Goal: Information Seeking & Learning: Find specific fact

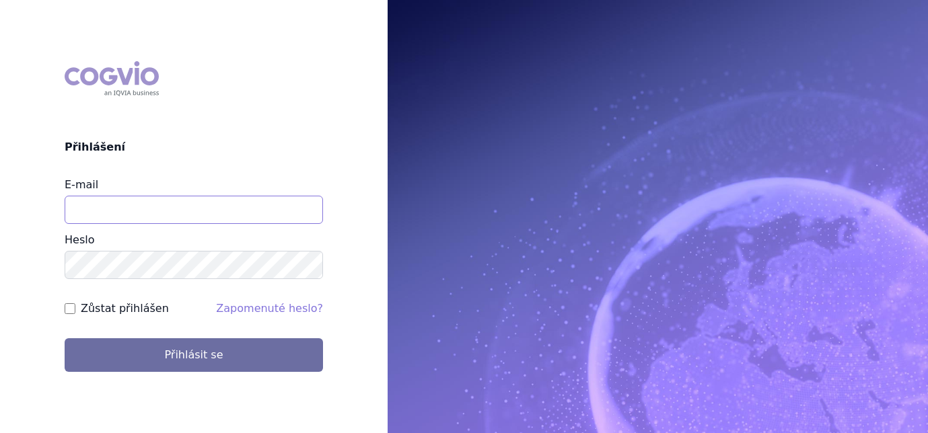
click at [282, 213] on input "E-mail" at bounding box center [194, 210] width 258 height 28
type input "jana.sipkova@vzp.cz"
click at [130, 301] on label "Zůstat přihlášen" at bounding box center [125, 309] width 88 height 16
click at [75, 303] on input "Zůstat přihlášen" at bounding box center [70, 308] width 11 height 11
checkbox input "true"
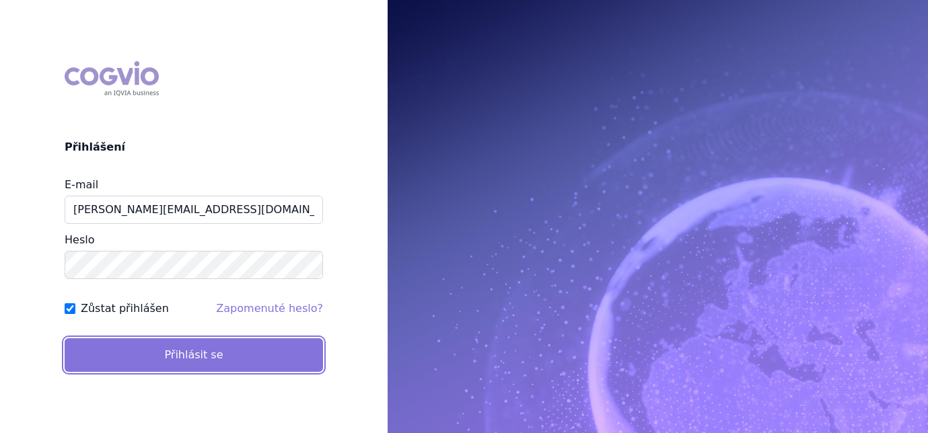
click at [136, 365] on button "Přihlásit se" at bounding box center [194, 355] width 258 height 34
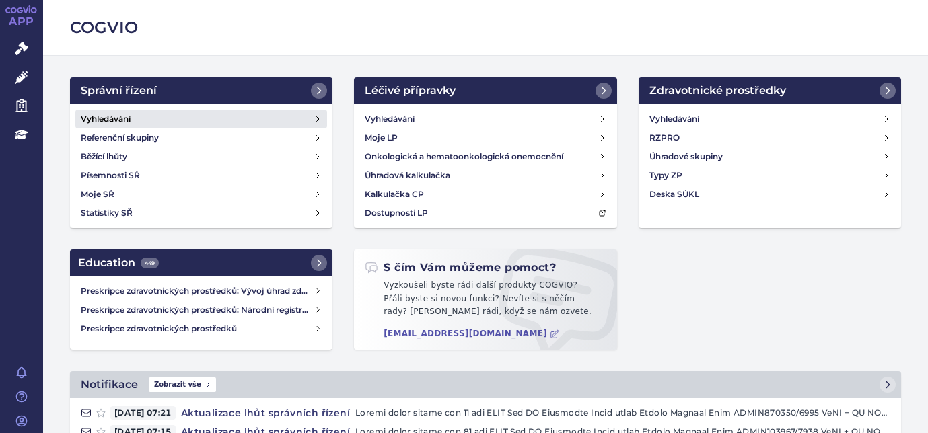
click at [122, 118] on h4 "Vyhledávání" at bounding box center [106, 118] width 50 height 13
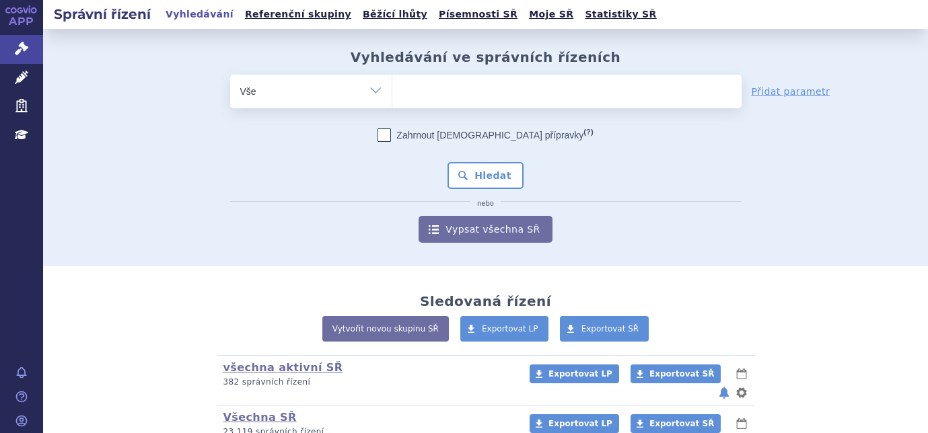
click at [415, 91] on ul at bounding box center [566, 89] width 349 height 28
click at [392, 91] on select at bounding box center [391, 91] width 1 height 34
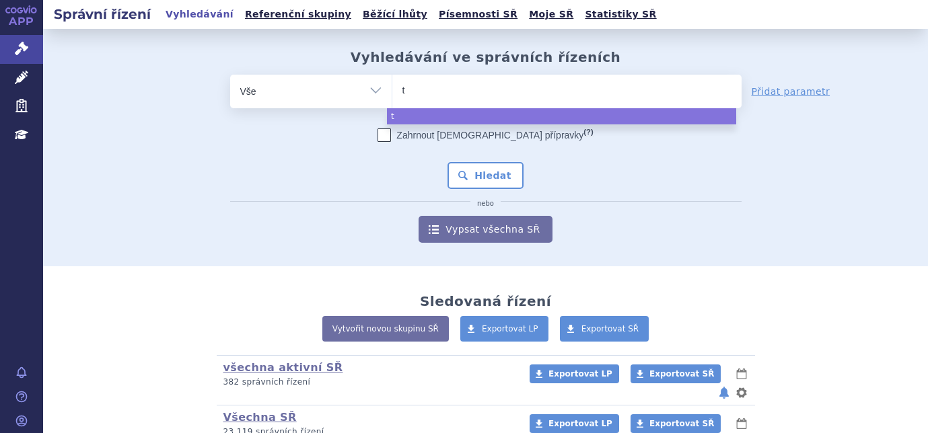
type input "tr"
type input "trux"
type input "truxi"
type input "truxima"
select select "truxima"
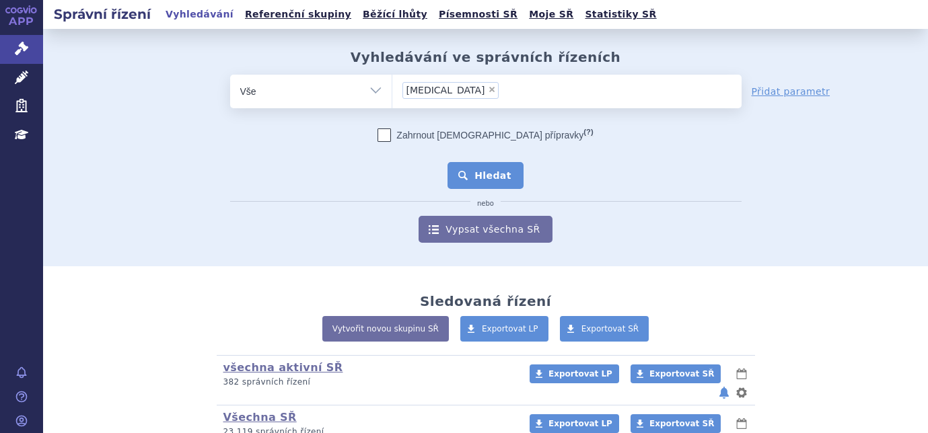
click at [476, 165] on button "Hledat" at bounding box center [485, 175] width 76 height 27
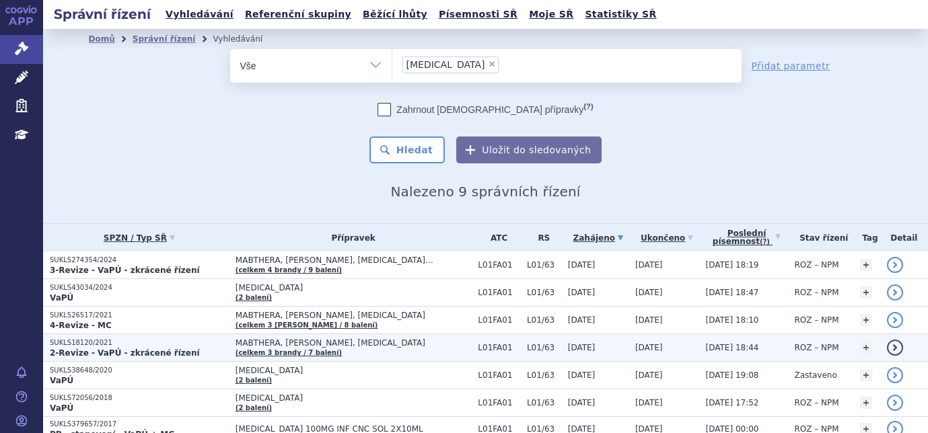
scroll to position [112, 0]
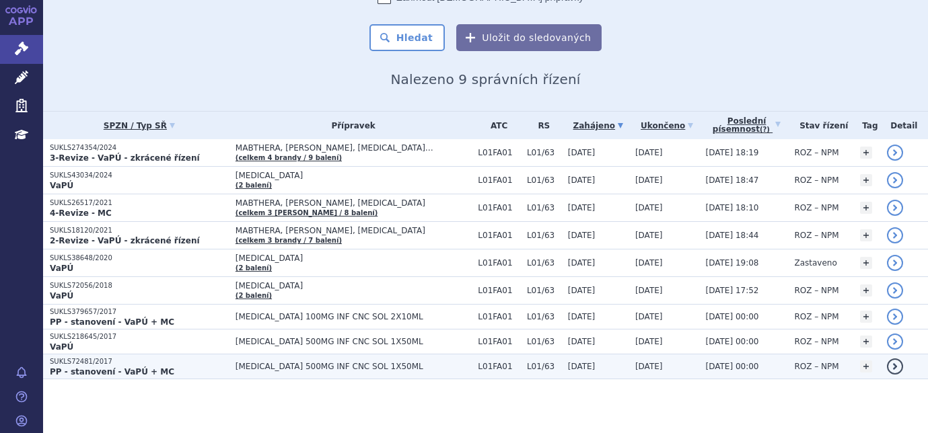
click at [79, 363] on p "SUKLS72481/2017" at bounding box center [139, 361] width 179 height 9
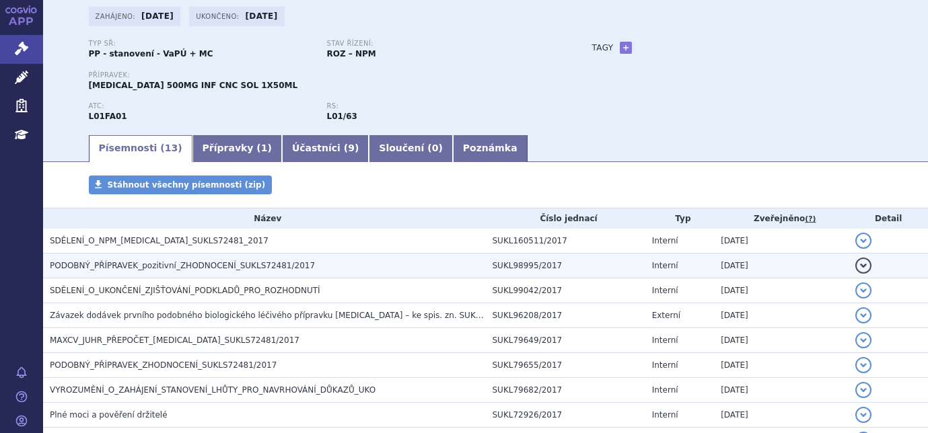
scroll to position [202, 0]
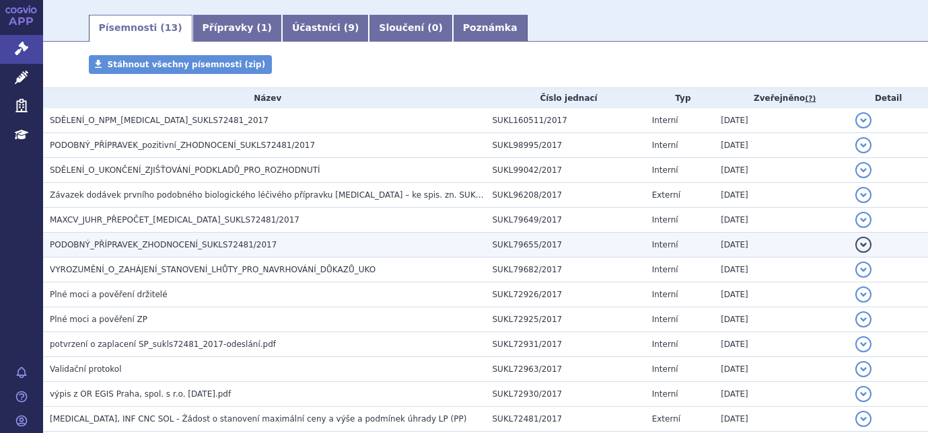
click at [113, 241] on span "PODOBNÝ_PŘÍPRAVEK_ZHODNOCENÍ_SUKLS72481/2017" at bounding box center [163, 244] width 227 height 9
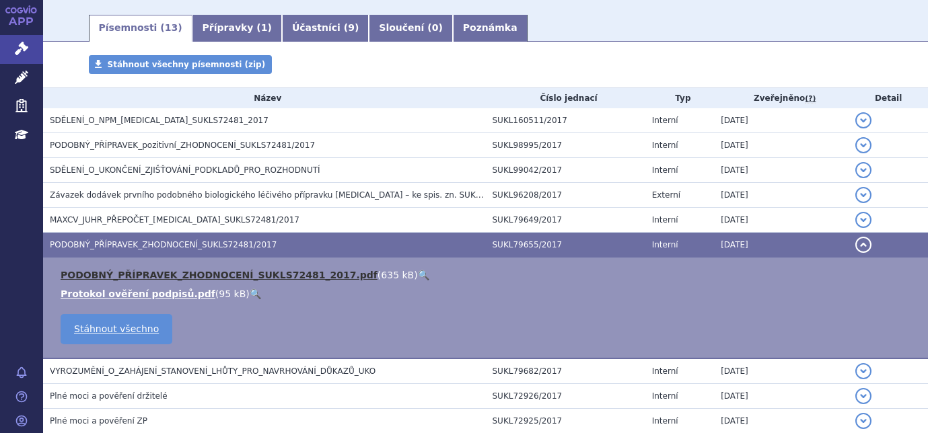
click at [128, 276] on link "PODOBNÝ_PŘÍPRAVEK_ZHODNOCENÍ_SUKLS72481_2017.pdf" at bounding box center [219, 275] width 317 height 11
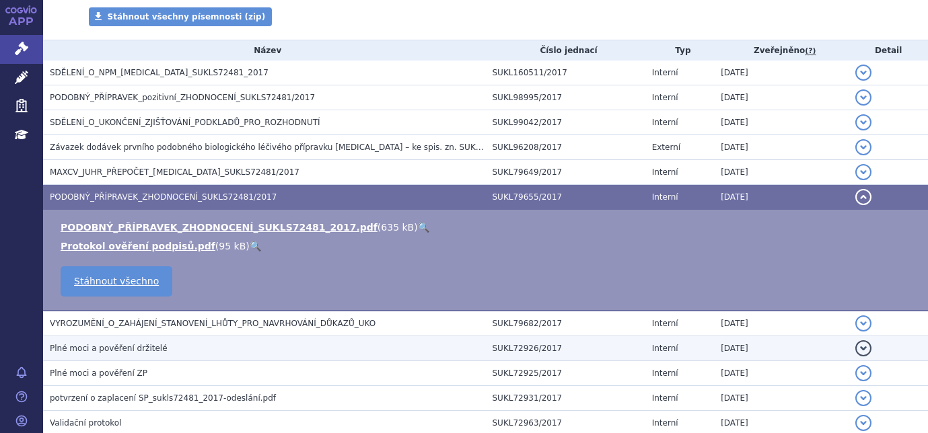
scroll to position [248, 0]
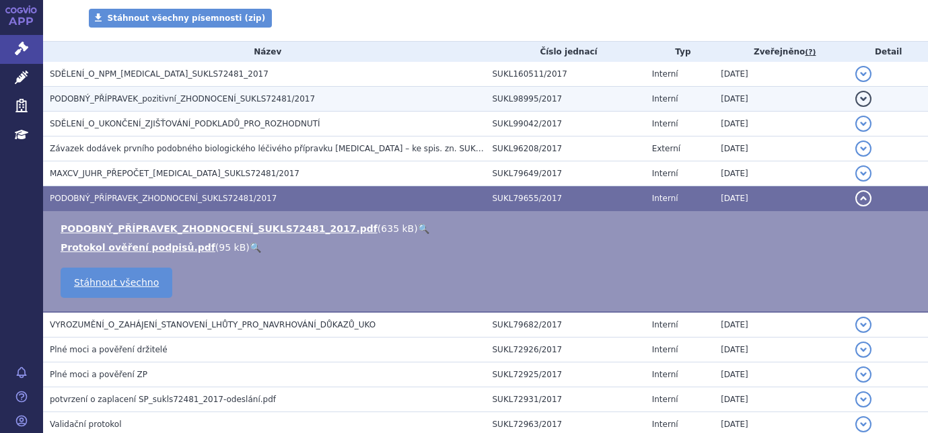
click at [301, 99] on h3 "PODOBNÝ_PŘÍPRAVEK_pozitivní_ZHODNOCENÍ_SUKLS72481/2017" at bounding box center [268, 98] width 436 height 13
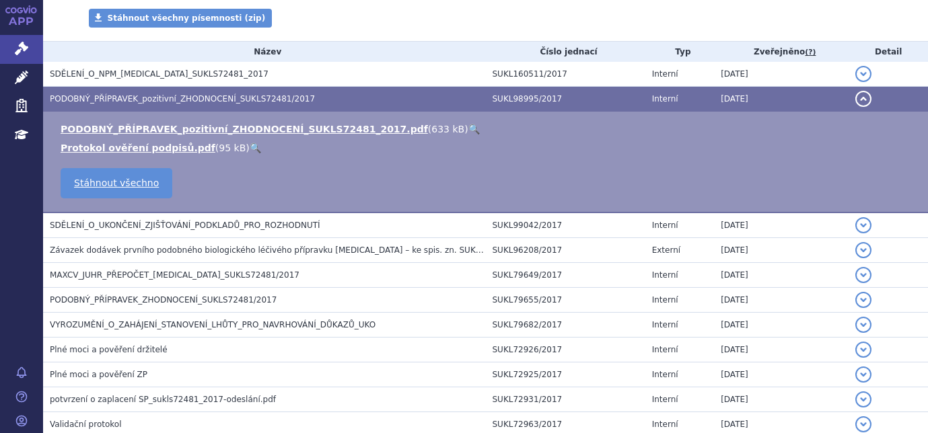
click at [263, 136] on li "PODOBNÝ_PŘÍPRAVEK_pozitivní_ZHODNOCENÍ_SUKLS72481_2017.pdf ( 633 kB ) 🔍" at bounding box center [488, 128] width 854 height 13
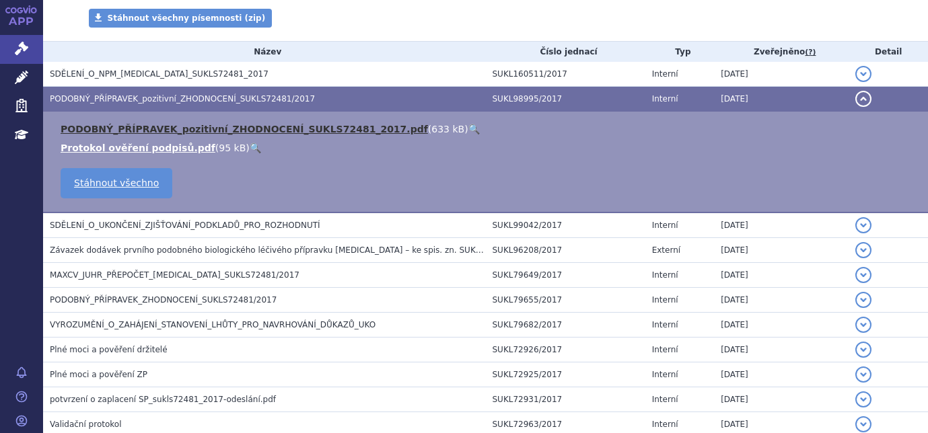
click at [267, 127] on link "PODOBNÝ_PŘÍPRAVEK_pozitivní_ZHODNOCENÍ_SUKLS72481_2017.pdf" at bounding box center [244, 129] width 367 height 11
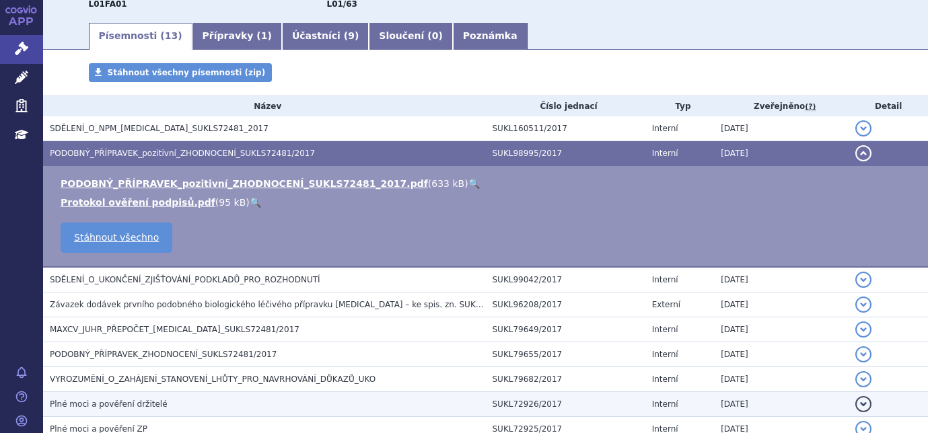
scroll to position [0, 0]
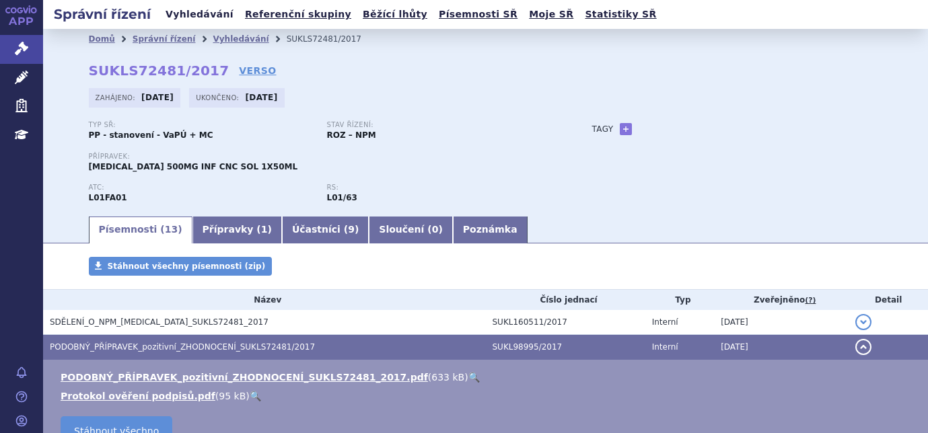
click at [180, 15] on link "Vyhledávání" at bounding box center [199, 14] width 76 height 18
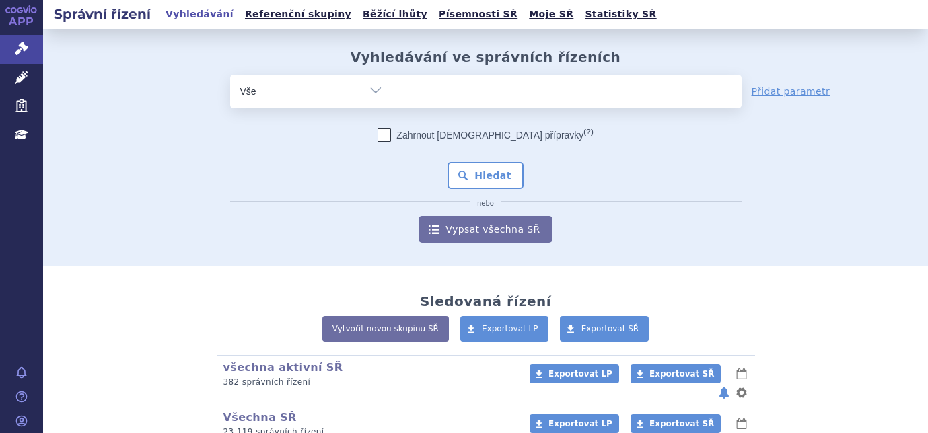
click at [422, 85] on ul at bounding box center [566, 89] width 349 height 28
click at [392, 85] on select at bounding box center [391, 91] width 1 height 34
click at [422, 85] on ul at bounding box center [566, 89] width 349 height 28
click at [392, 85] on select at bounding box center [391, 91] width 1 height 34
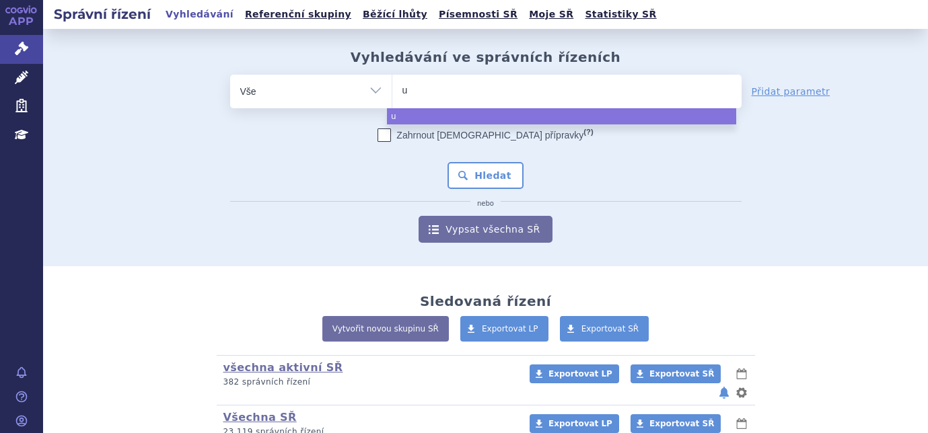
type input "uz"
type input "uzp"
type input "uzpr"
type input "uzpruv"
type input "uzpruvo"
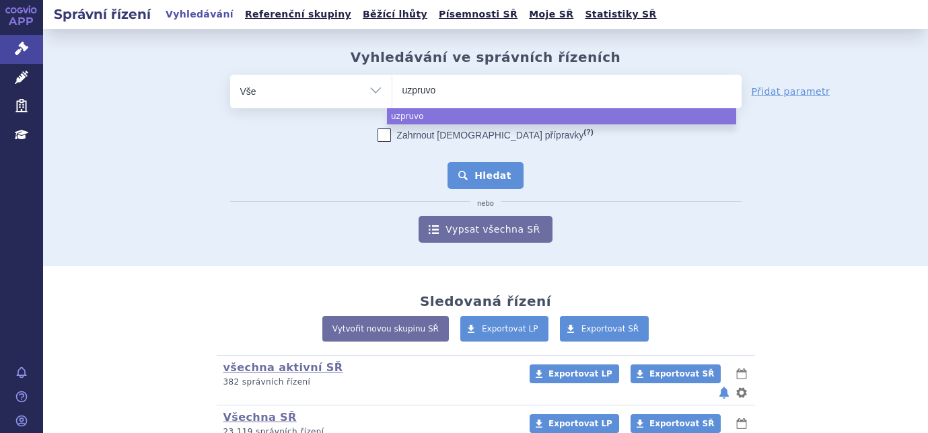
select select "uzpruvo"
click at [484, 186] on button "Hledat" at bounding box center [485, 175] width 76 height 27
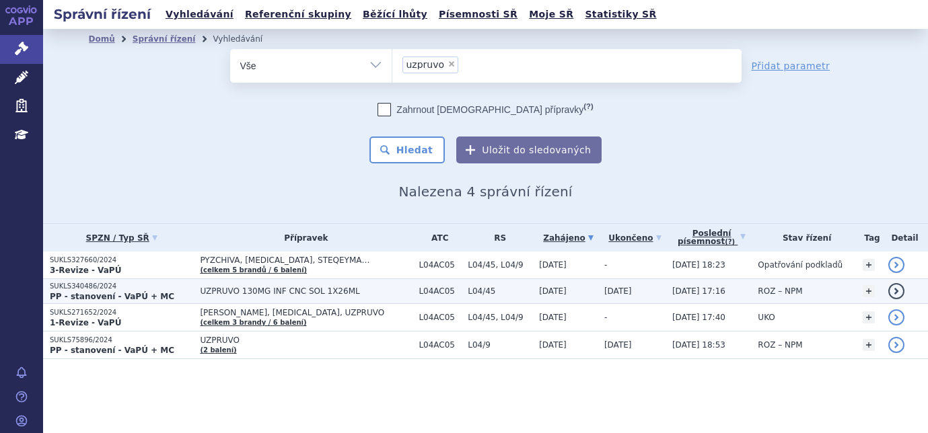
click at [94, 289] on p "SUKLS340486/2024" at bounding box center [121, 286] width 143 height 9
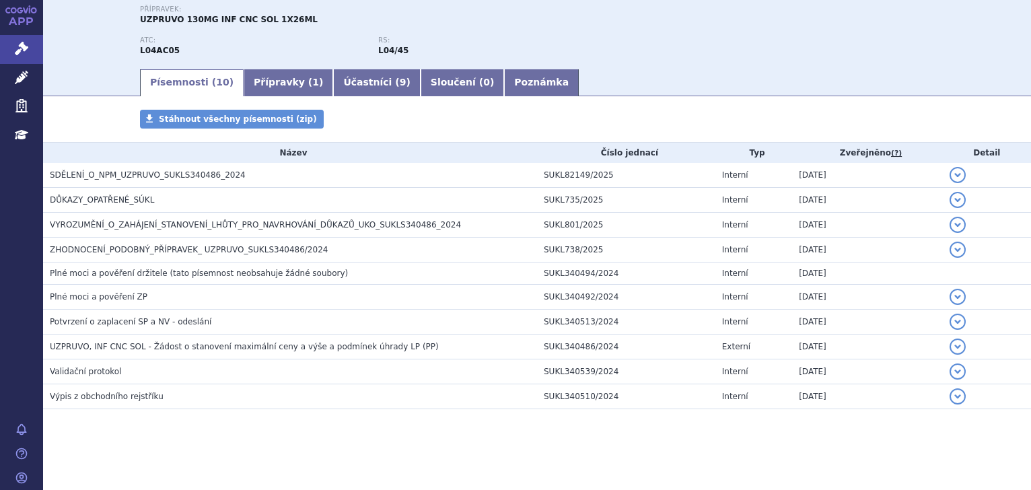
scroll to position [147, 0]
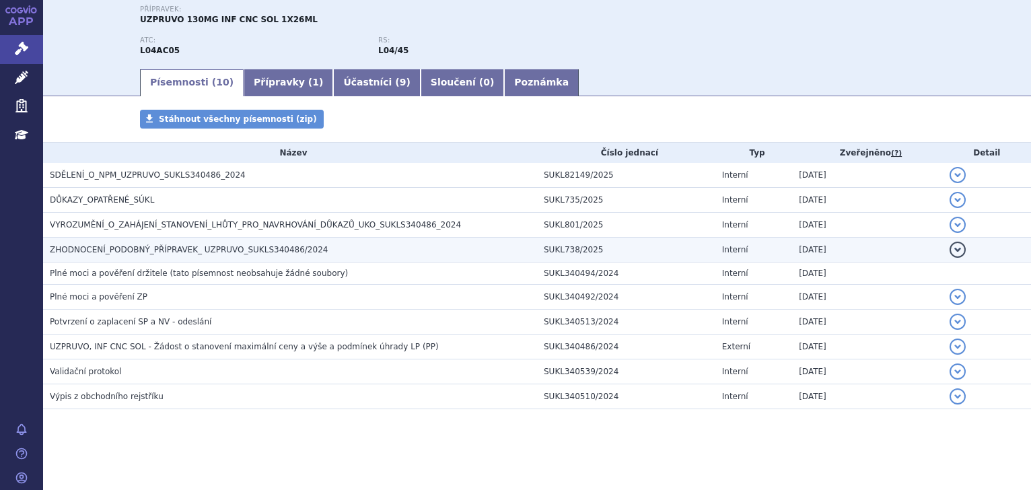
click at [85, 249] on span "ZHODNOCENÍ_PODOBNÝ_PŘÍPRAVEK_ UZPRUVO_SUKLS340486/2024" at bounding box center [189, 249] width 278 height 9
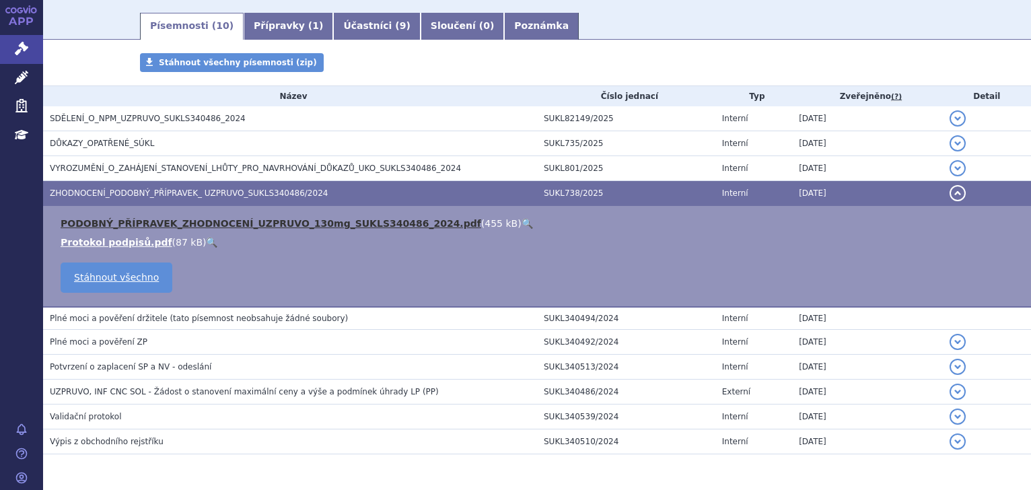
click at [109, 219] on link "PODOBNÝ_PŘÍPRAVEK_ZHODNOCENÍ_UZPRUVO_130mg_SUKLS340486_2024.pdf" at bounding box center [271, 223] width 420 height 11
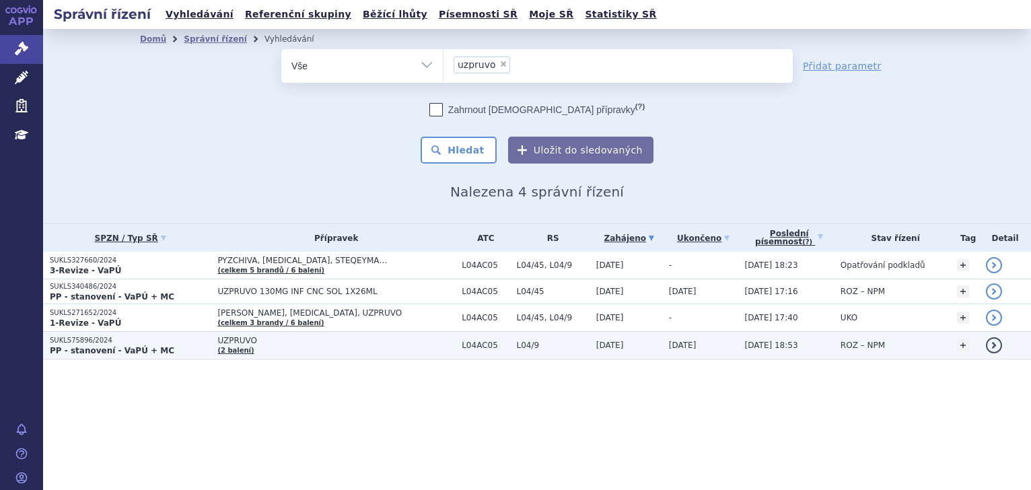
click at [107, 348] on strong "PP - stanovení - VaPÚ + MC" at bounding box center [112, 350] width 124 height 9
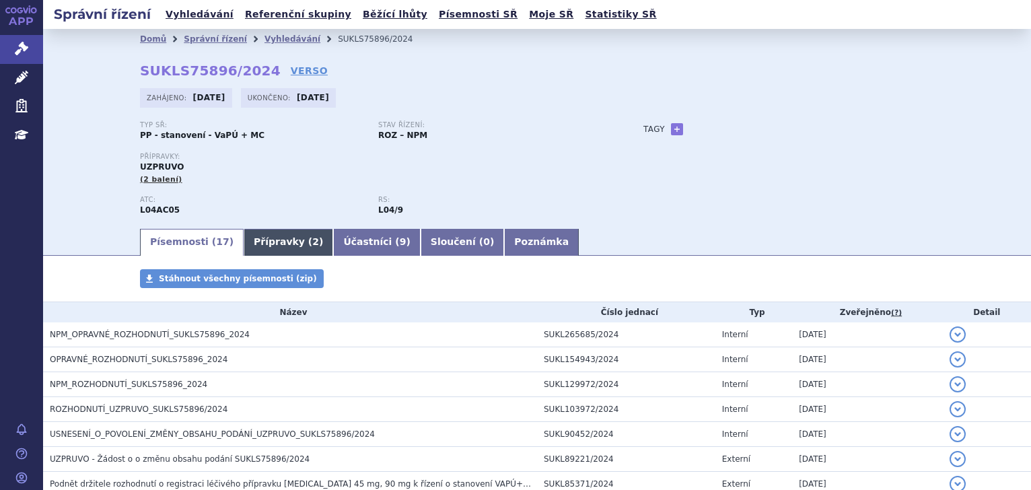
click at [263, 243] on link "Přípravky ( 2 )" at bounding box center [288, 242] width 89 height 27
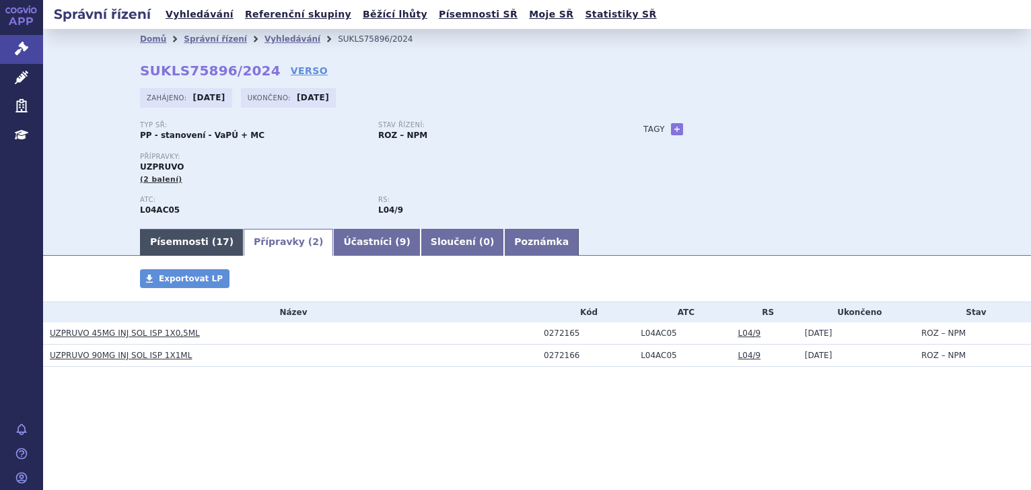
click at [194, 241] on link "Písemnosti ( 17 )" at bounding box center [192, 242] width 104 height 27
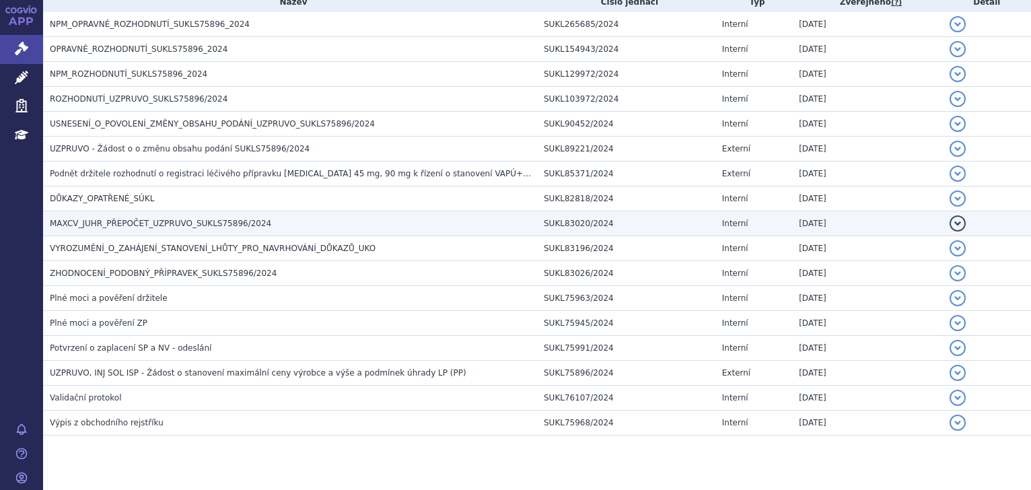
scroll to position [336, 0]
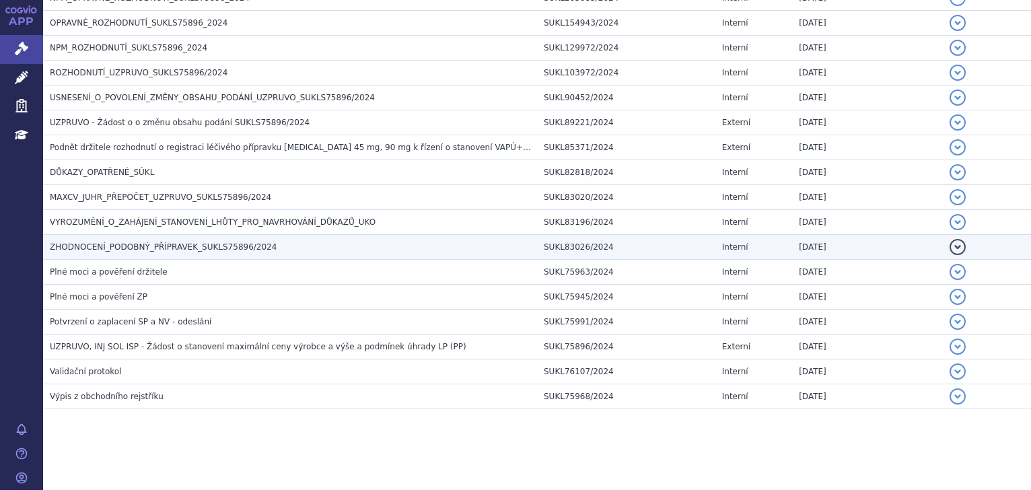
click at [103, 251] on span "ZHODNOCENÍ_PODOBNÝ_PŘÍPRAVEK_SUKLS75896/2024" at bounding box center [163, 246] width 227 height 9
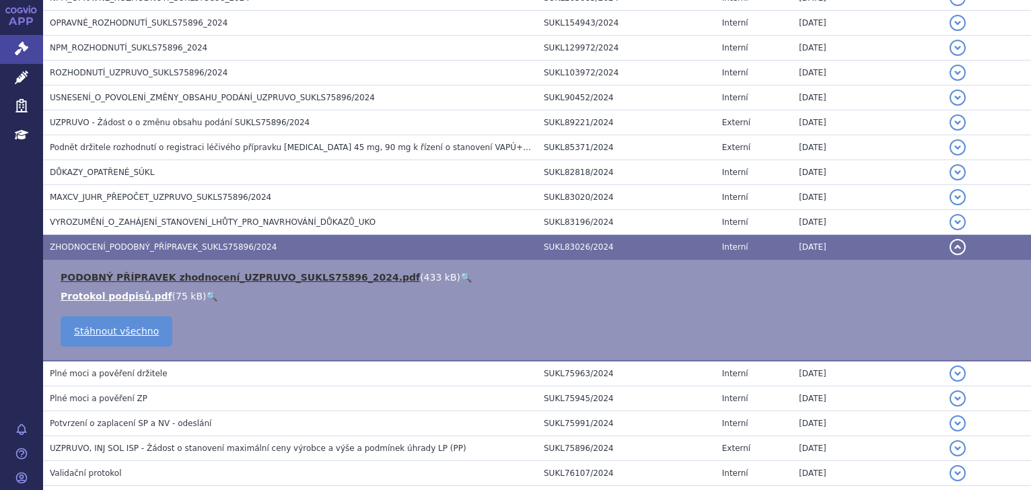
click at [117, 276] on link "PODOBNÝ PŘÍPRAVEK zhodnocení_UZPRUVO_SUKLS75896_2024.pdf" at bounding box center [240, 277] width 359 height 11
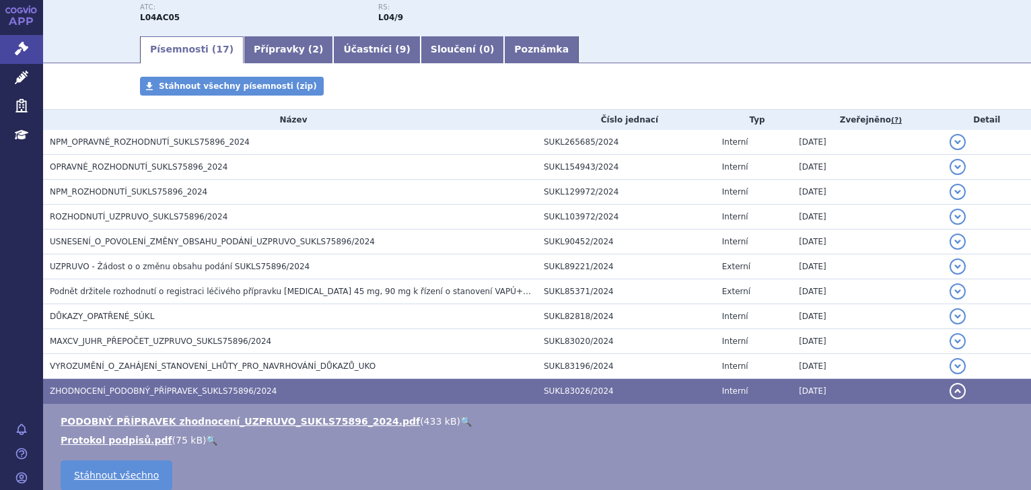
scroll to position [0, 0]
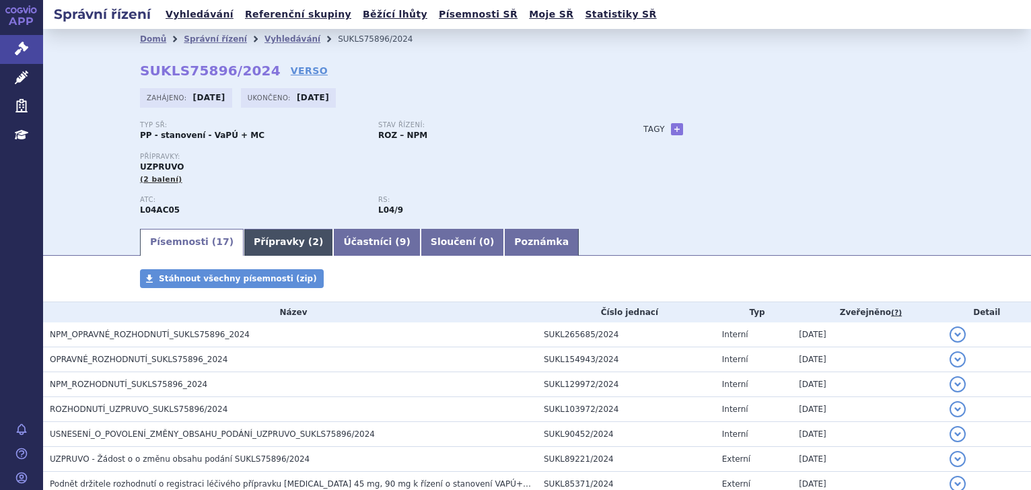
click at [264, 239] on link "Přípravky ( 2 )" at bounding box center [288, 242] width 89 height 27
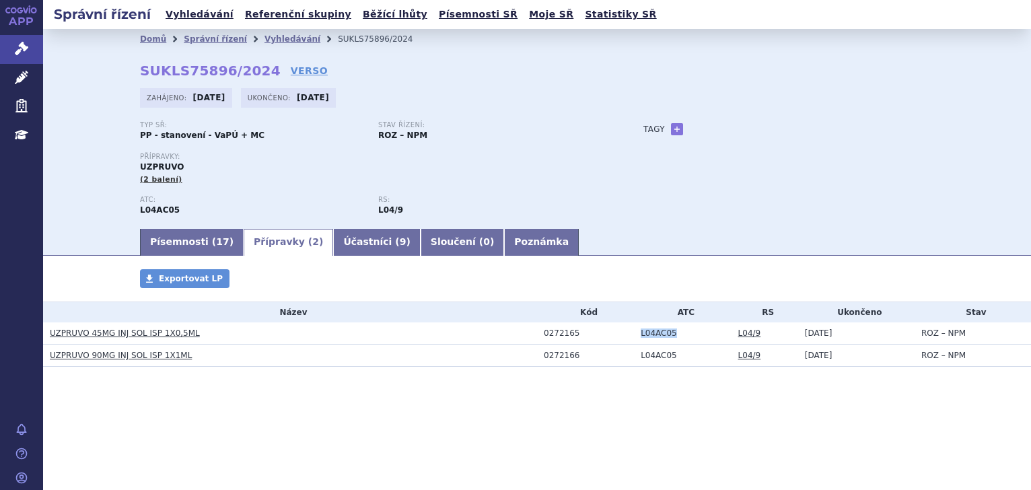
drag, startPoint x: 632, startPoint y: 335, endPoint x: 671, endPoint y: 336, distance: 38.3
click at [671, 336] on td "L04AC05" at bounding box center [682, 333] width 97 height 22
copy td "L04AC05"
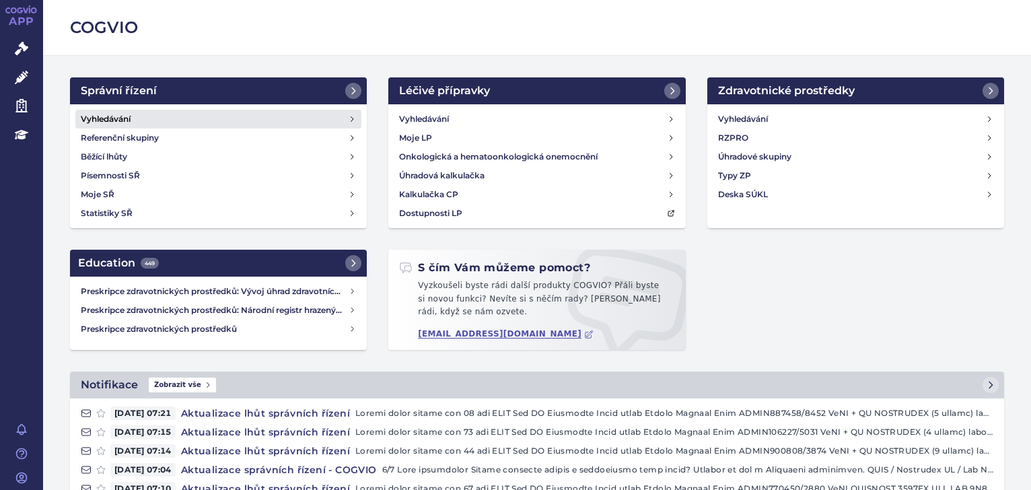
click at [100, 116] on h4 "Vyhledávání" at bounding box center [106, 118] width 50 height 13
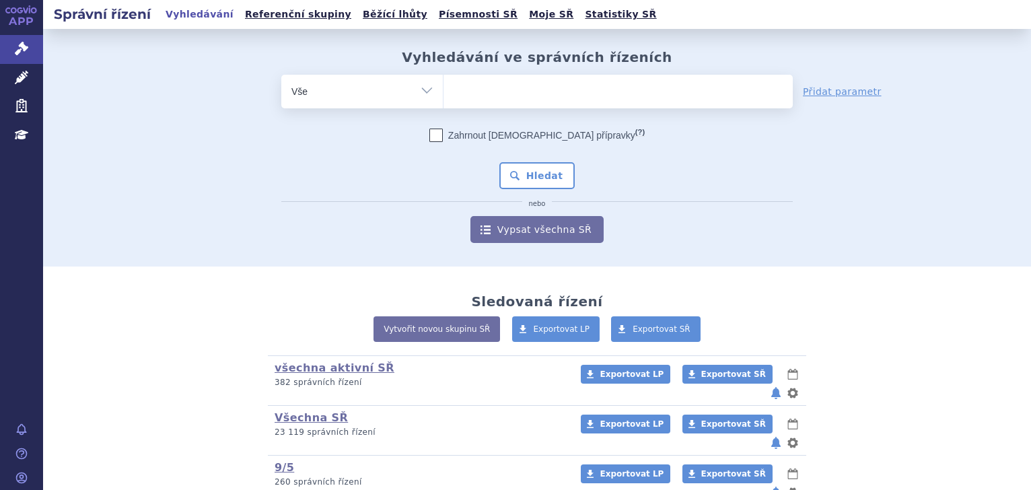
click at [425, 95] on select "Vše Spisová značka Typ SŘ Přípravek/SUKL kód Účastník/Držitel" at bounding box center [361, 90] width 161 height 30
select select "filter-atc-group"
click at [281, 75] on select "Vše Spisová značka Typ SŘ Přípravek/SUKL kód Účastník/Držitel" at bounding box center [361, 90] width 161 height 30
click at [542, 108] on span at bounding box center [617, 92] width 349 height 34
click at [443, 108] on select at bounding box center [443, 91] width 1 height 34
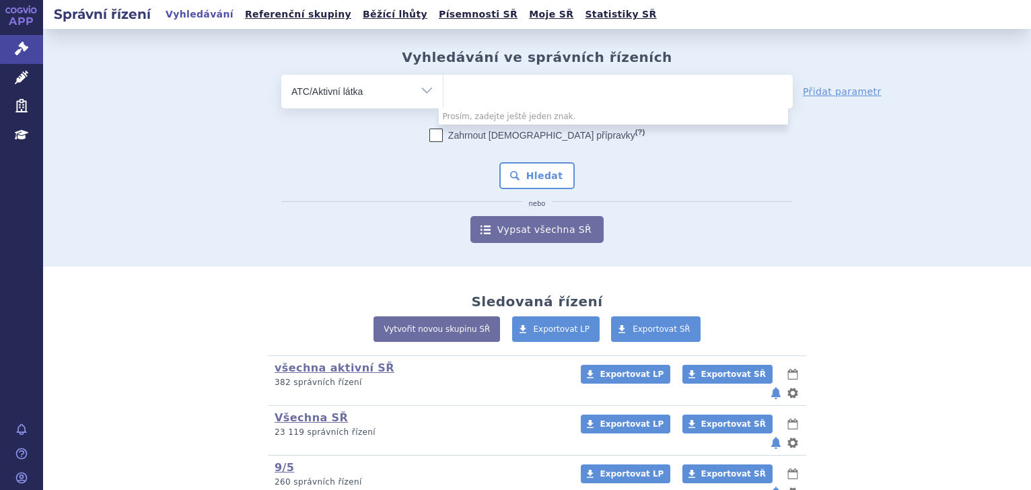
paste input "L04AC05"
type input "L04AC05"
select select "L04AC05"
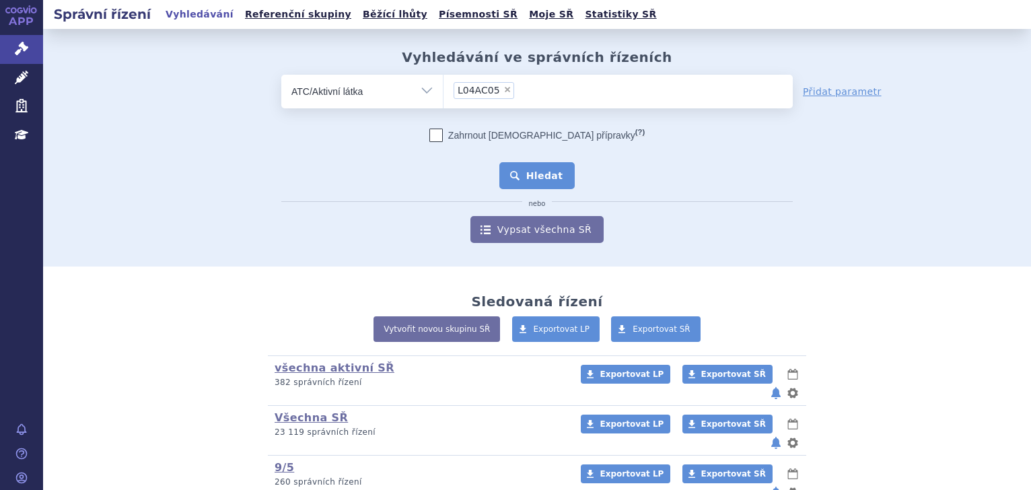
click at [525, 176] on button "Hledat" at bounding box center [537, 175] width 76 height 27
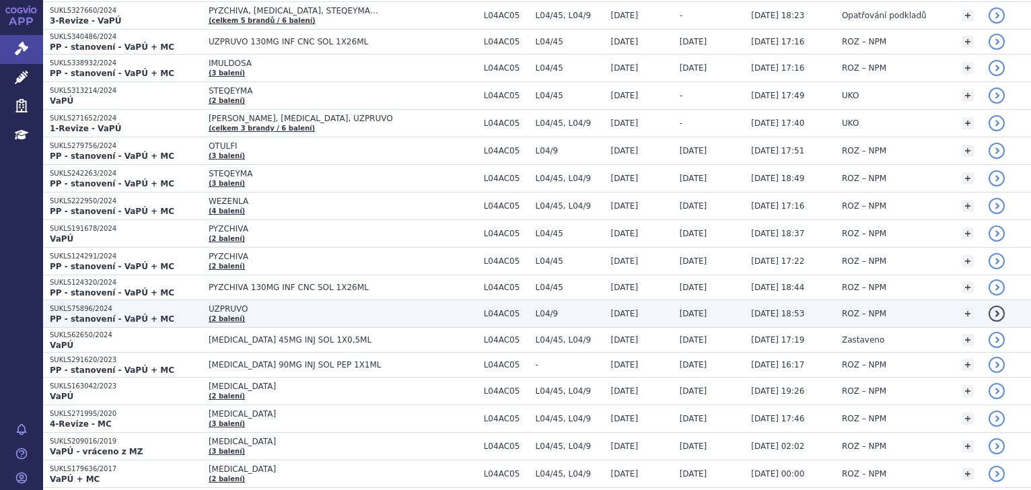
scroll to position [202, 0]
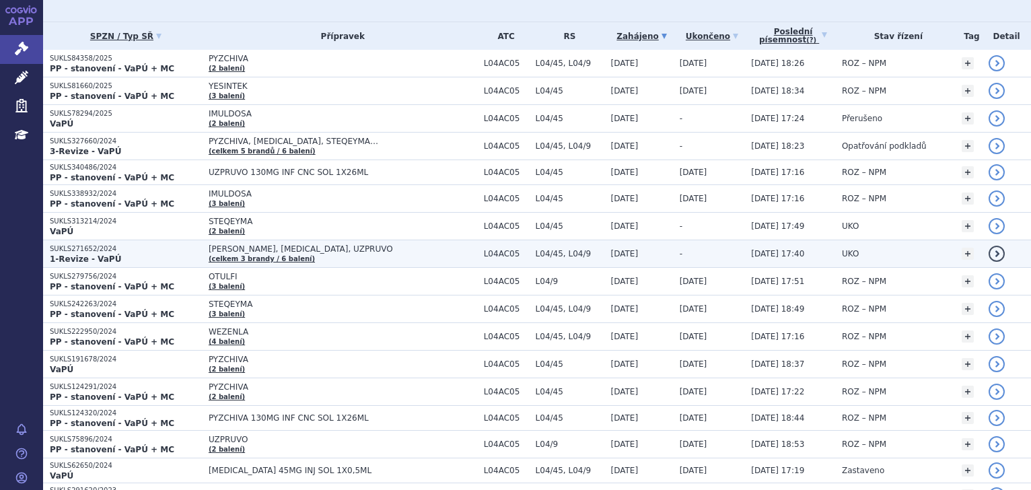
click at [71, 244] on p "SUKLS271652/2024" at bounding box center [126, 248] width 152 height 9
click at [84, 248] on p "SUKLS271652/2024" at bounding box center [126, 248] width 152 height 9
click at [103, 254] on strong "1-Revize - VaPÚ" at bounding box center [85, 258] width 71 height 9
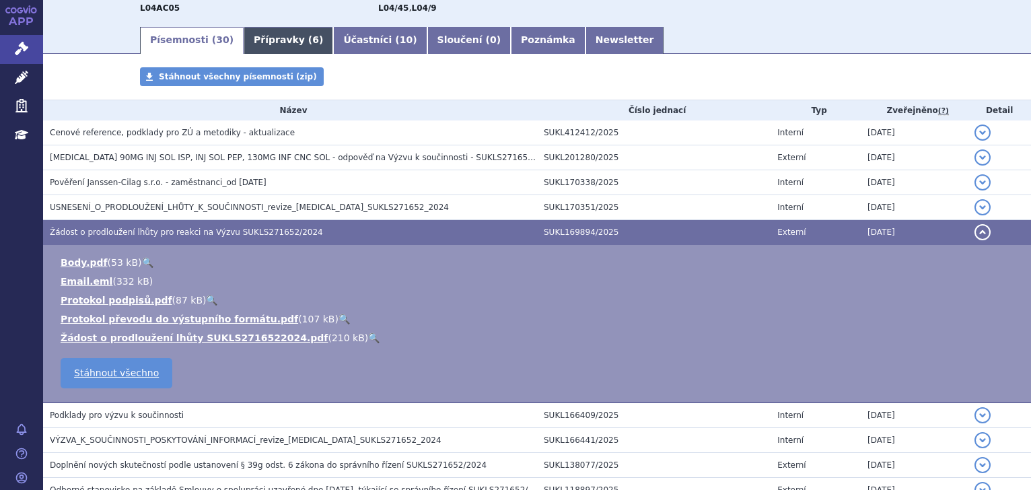
click at [264, 48] on link "Přípravky ( 6 )" at bounding box center [288, 40] width 89 height 27
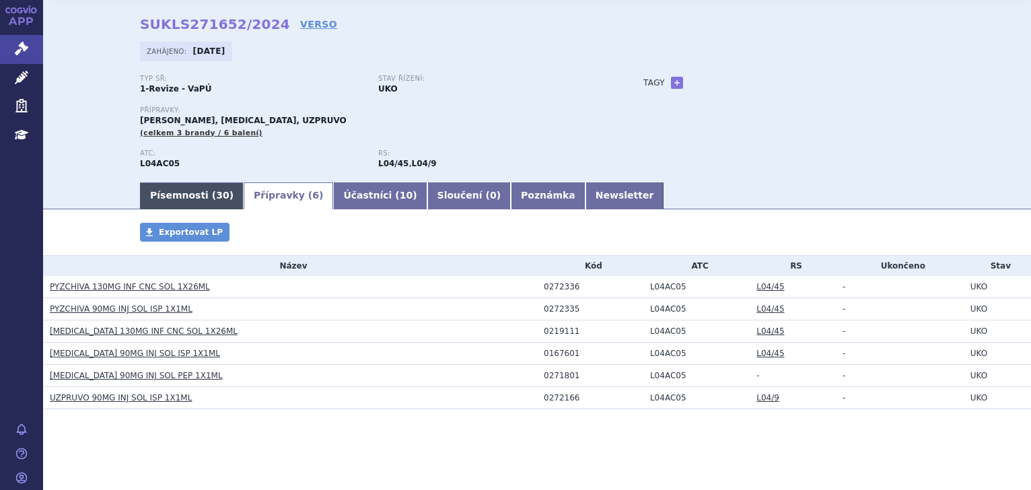
click at [180, 190] on link "Písemnosti ( 30 )" at bounding box center [192, 195] width 104 height 27
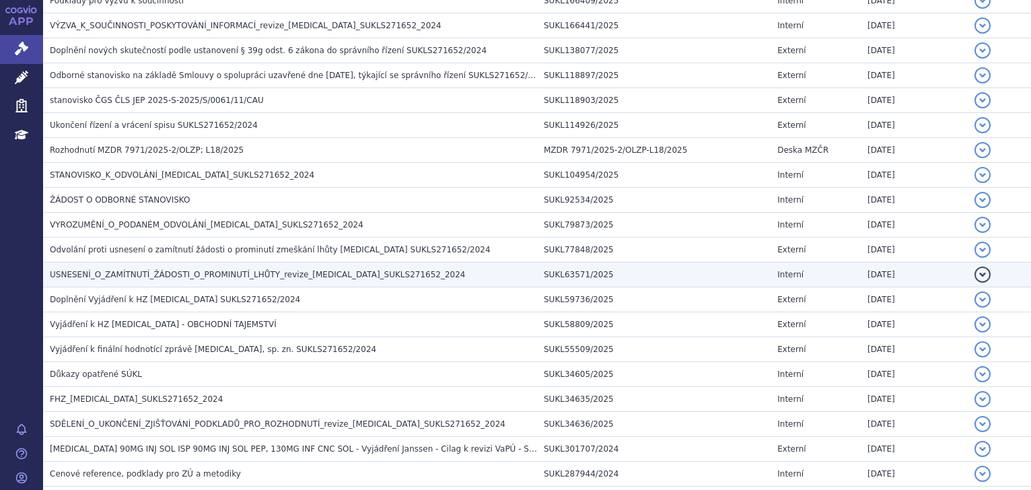
scroll to position [652, 0]
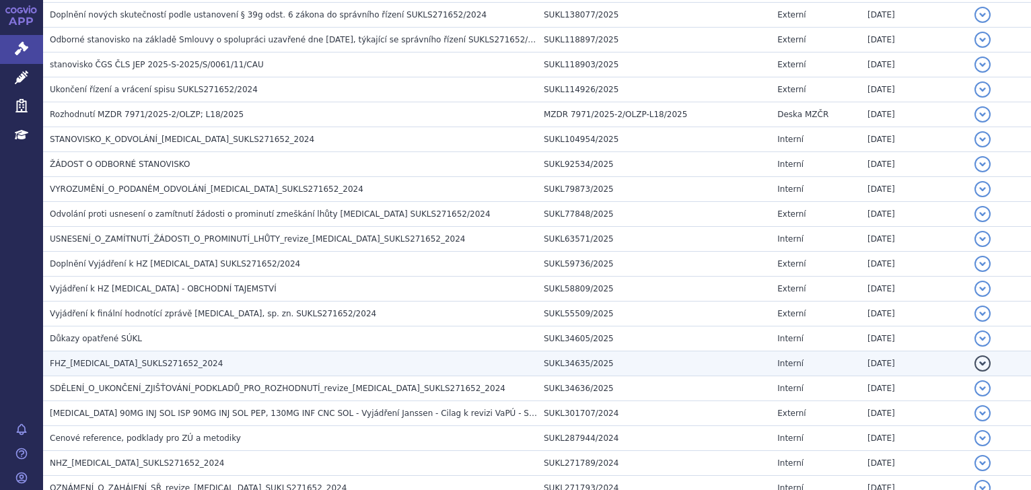
click at [133, 357] on h3 "FHZ_ustekinumab_SUKLS271652_2024" at bounding box center [293, 363] width 487 height 13
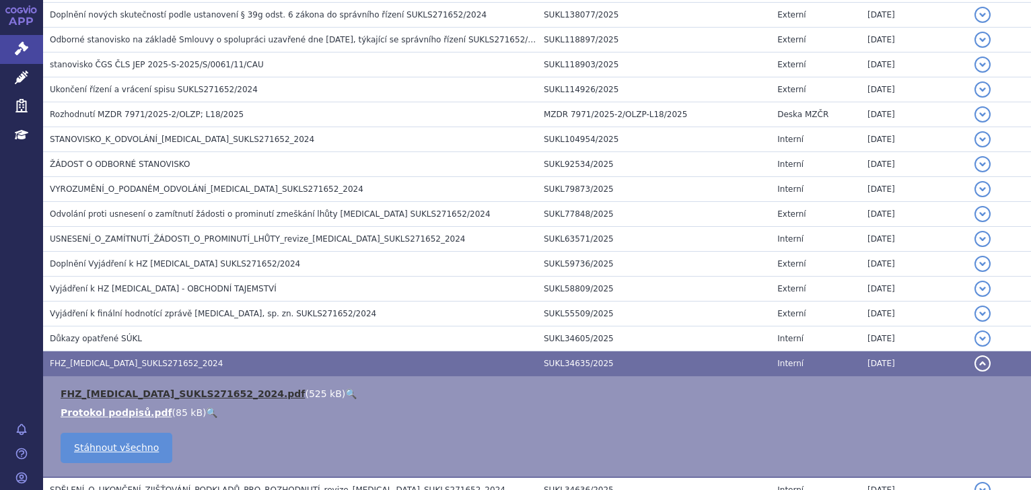
click at [149, 394] on link "FHZ_ustekinumab_SUKLS271652_2024.pdf" at bounding box center [183, 393] width 244 height 11
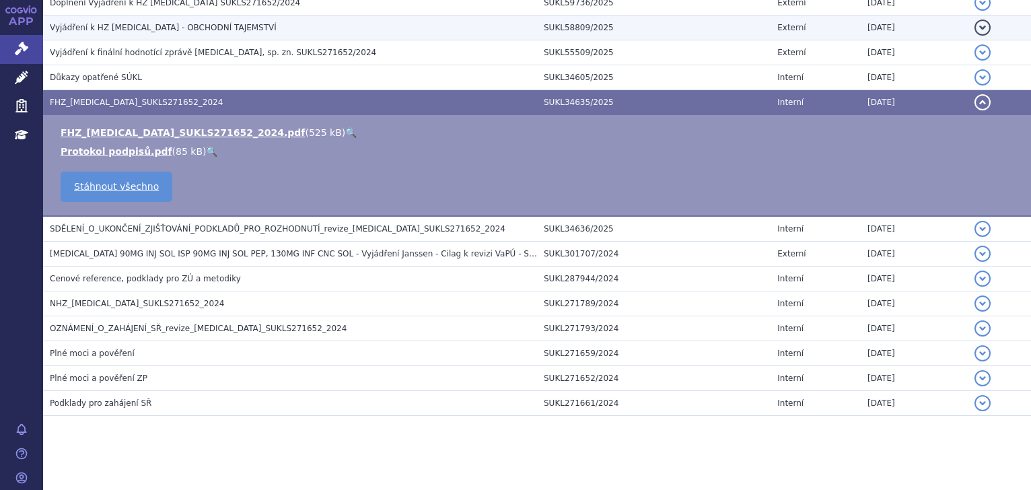
scroll to position [761, 0]
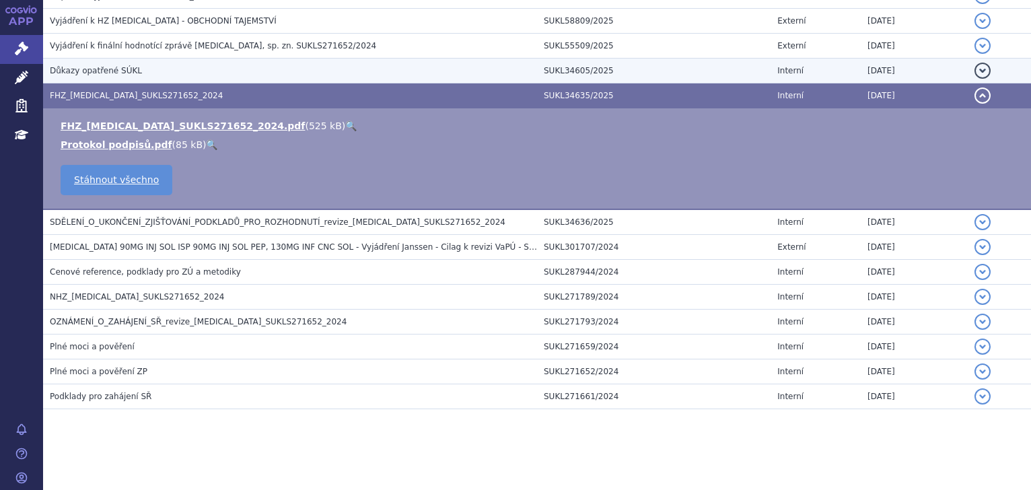
click at [91, 69] on span "Důkazy opatřené SÚKL" at bounding box center [96, 70] width 92 height 9
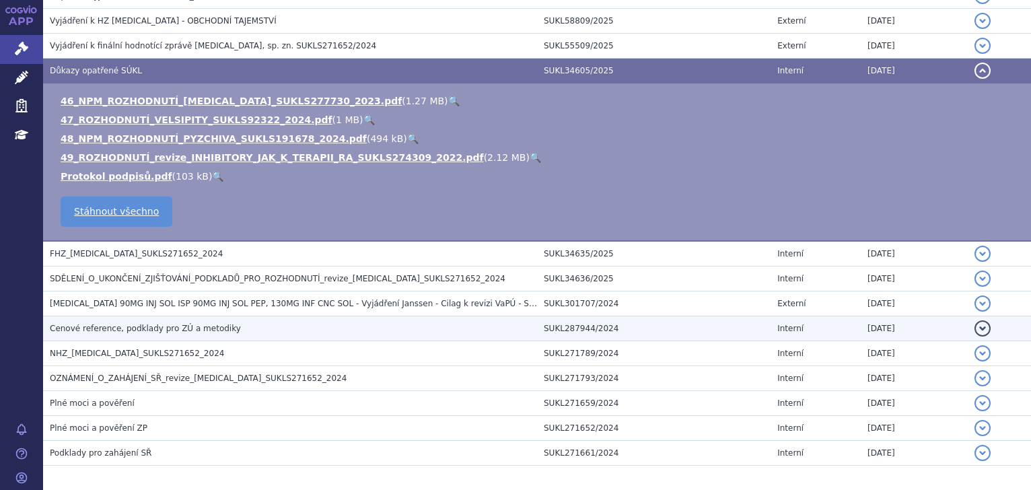
click at [136, 326] on span "Cenové reference, podklady pro ZÚ a metodiky" at bounding box center [145, 328] width 191 height 9
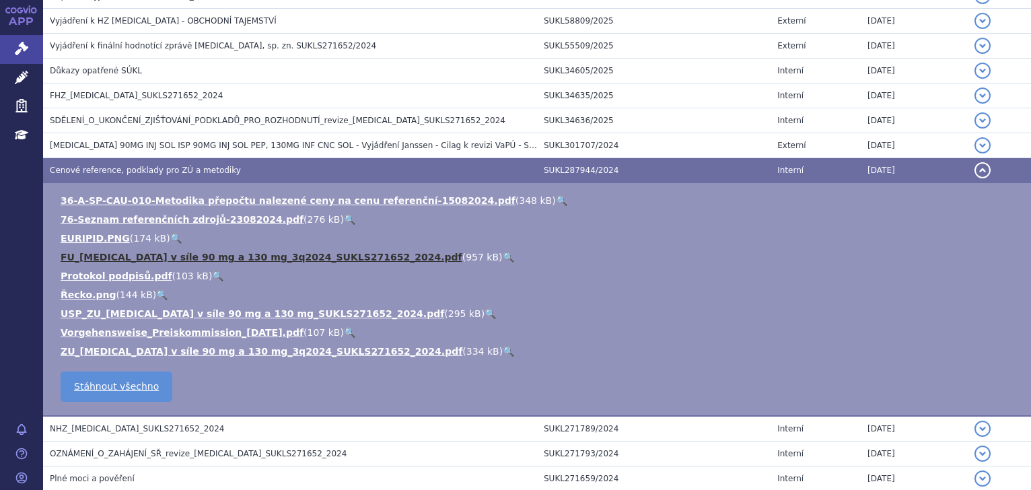
click at [176, 259] on link "FU_ustekinumab v síle 90 mg a 130 mg_3q2024_SUKLS271652_2024.pdf" at bounding box center [262, 257] width 402 height 11
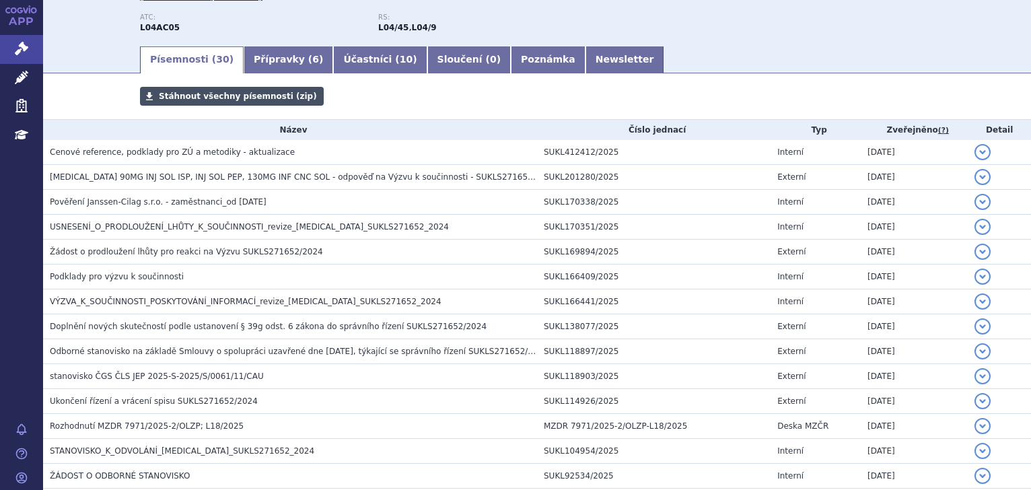
scroll to position [0, 0]
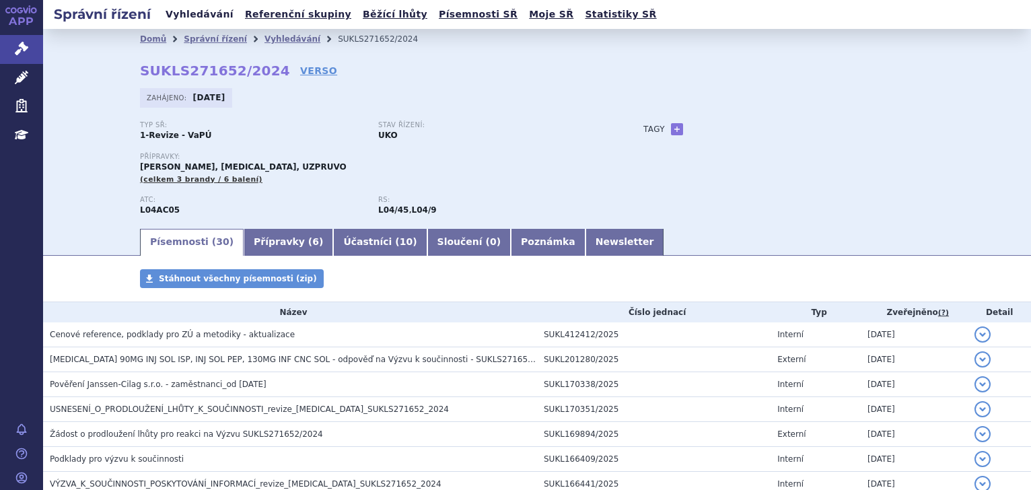
click at [182, 17] on link "Vyhledávání" at bounding box center [199, 14] width 76 height 18
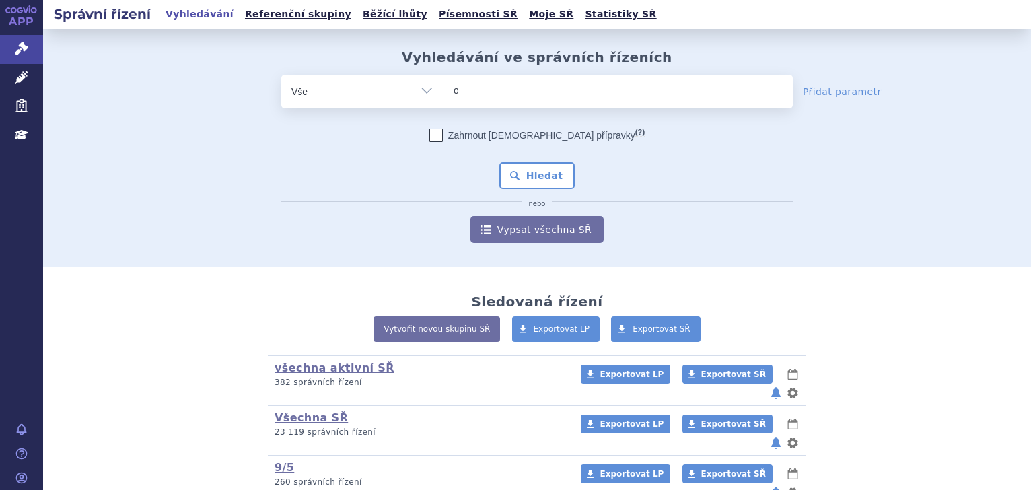
type input "om"
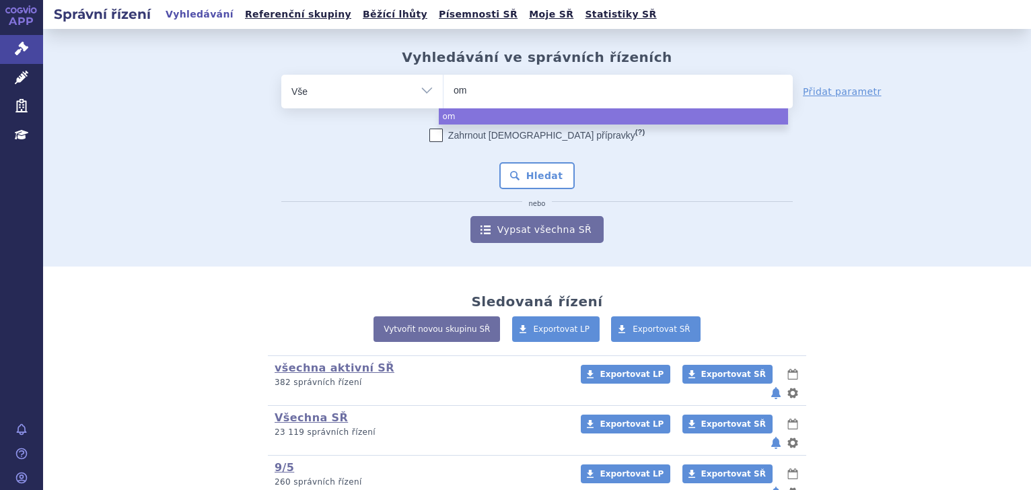
click at [490, 94] on ul "om" at bounding box center [617, 89] width 349 height 28
click at [443, 94] on select "om" at bounding box center [443, 91] width 1 height 34
select select "om"
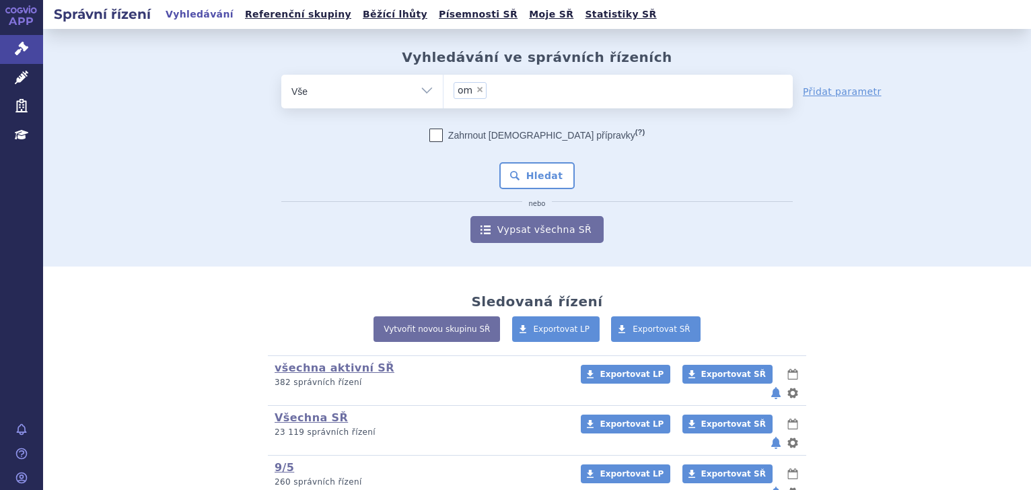
type input "om"
select select
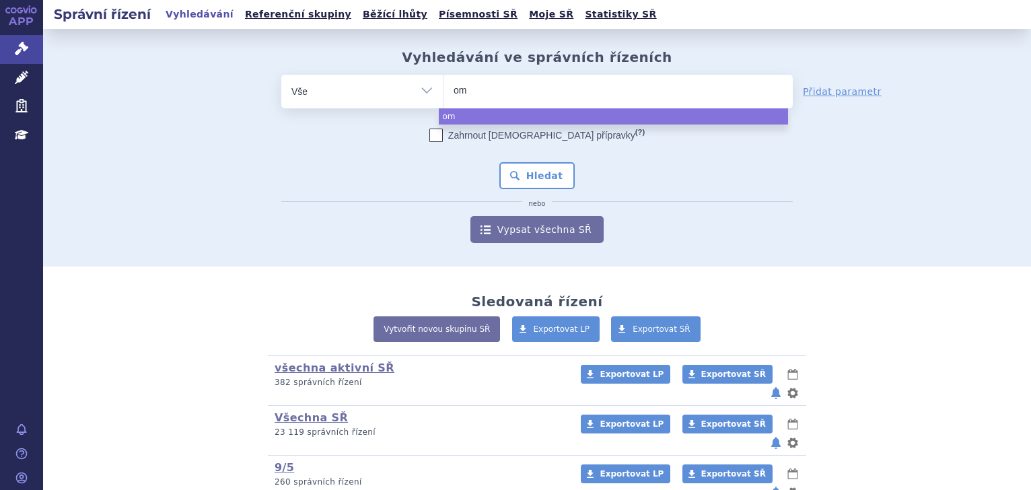
type input "o"
type input "oml"
type input "omly"
type input "omlyc"
type input "omlycl"
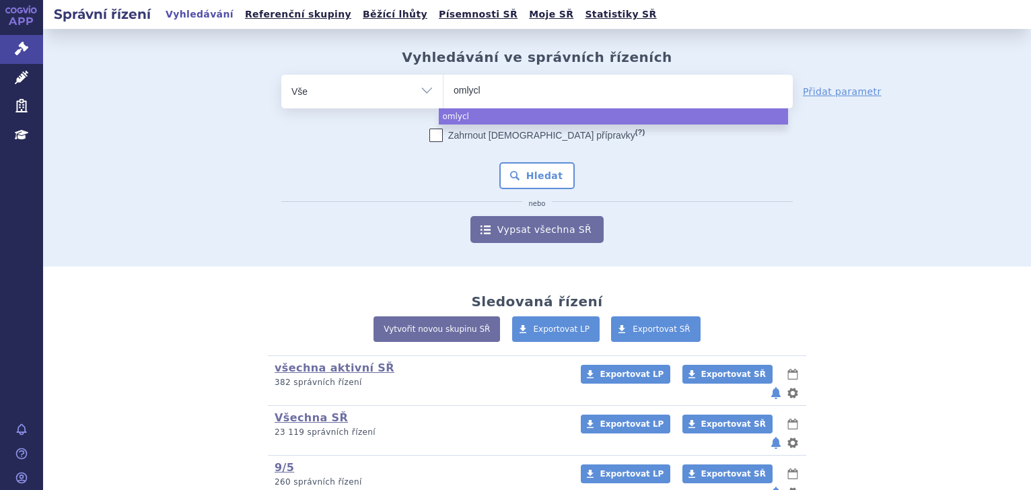
type input "omlyclo"
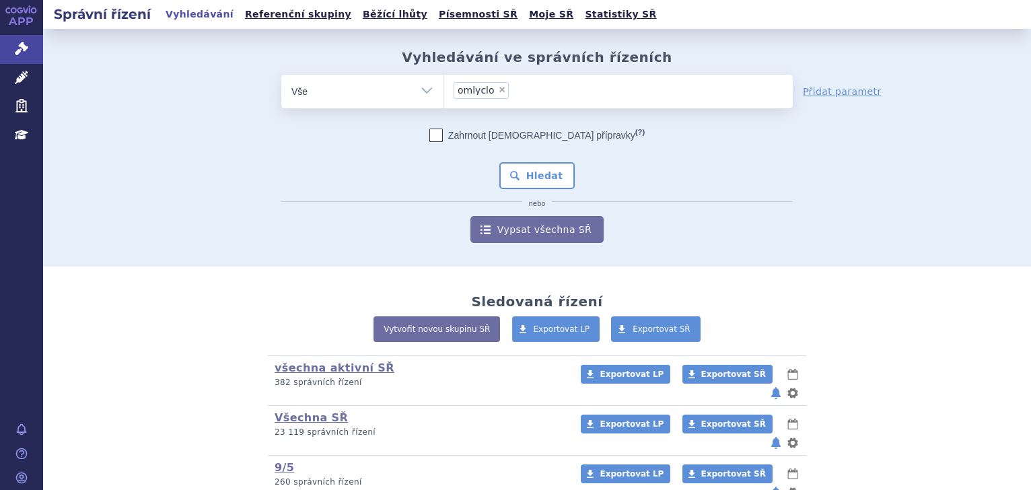
select select "omlyclo"
click at [507, 160] on div "Zahrnout bratrské přípravky (?) * Pozor, hledání dle vyhledávacího parametru In…" at bounding box center [536, 185] width 511 height 114
click at [515, 174] on button "Hledat" at bounding box center [537, 175] width 76 height 27
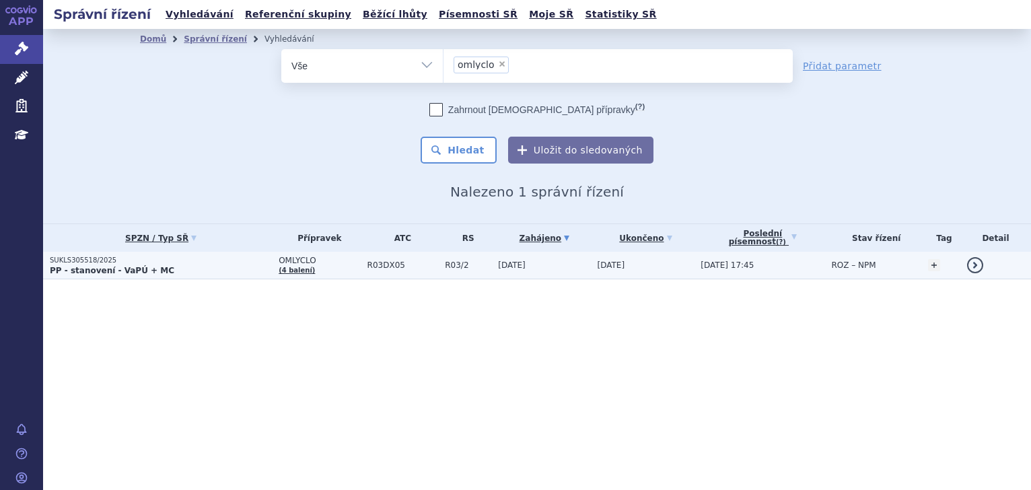
click at [93, 275] on strong "PP - stanovení - VaPÚ + MC" at bounding box center [112, 270] width 124 height 9
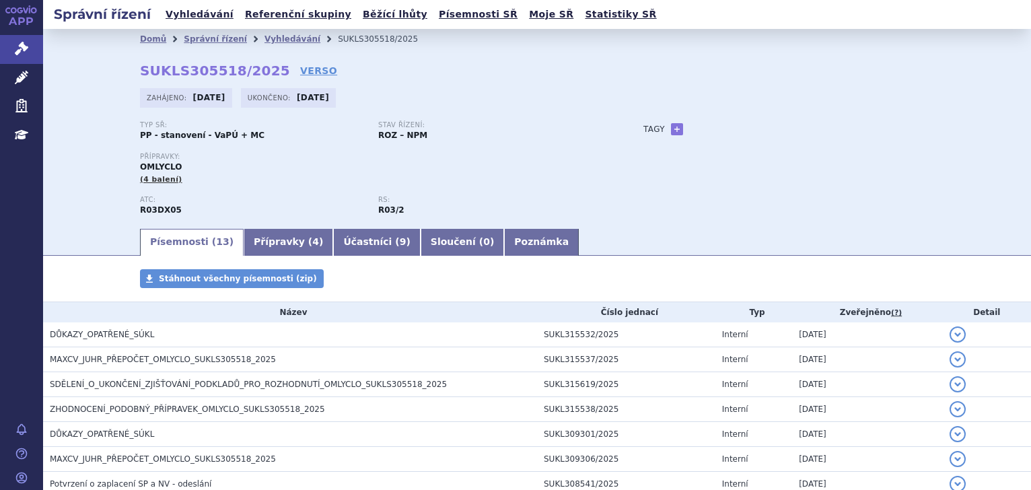
scroll to position [237, 0]
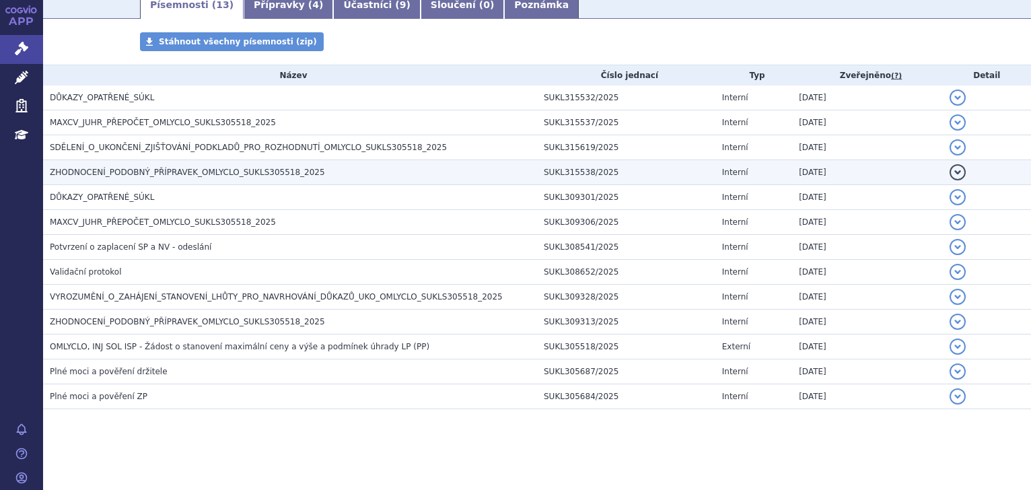
click at [205, 172] on span "ZHODNOCENÍ_PODOBNÝ_PŘÍPRAVEK_OMLYCLO_SUKLS305518_2025" at bounding box center [187, 171] width 275 height 9
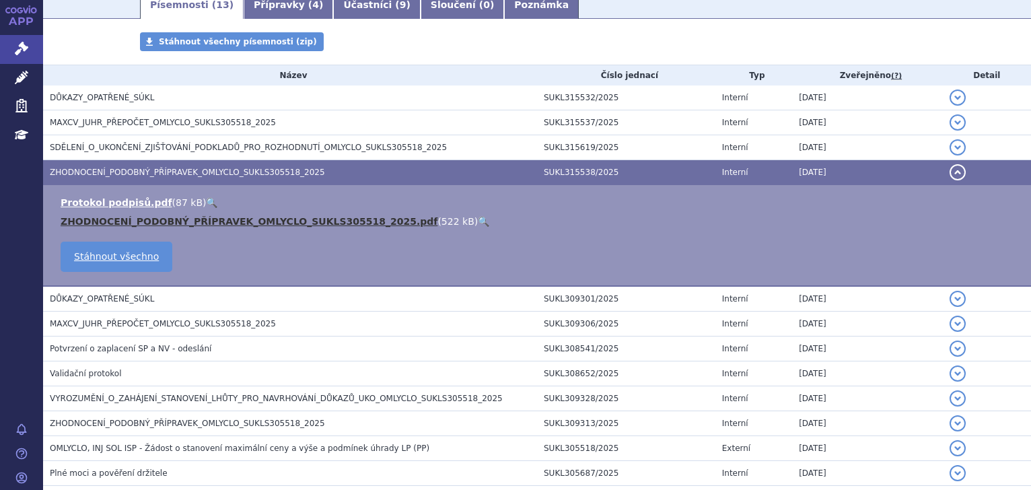
click at [215, 225] on link "ZHODNOCENÍ_PODOBNÝ_PŘÍPRAVEK_OMLYCLO_SUKLS305518_2025.pdf" at bounding box center [249, 221] width 377 height 11
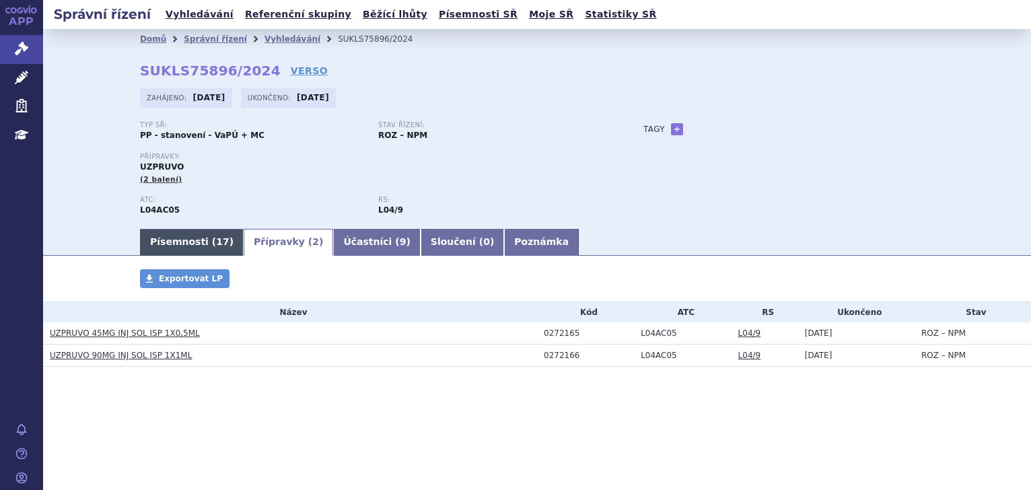
click at [166, 269] on section "Domů Správní řízení Vyhledávání SUKLS75896/2024 SUKLS75896/2024 VERSO [GEOGRAPH…" at bounding box center [536, 238] width 987 height 418
click at [184, 246] on link "Písemnosti ( 17 )" at bounding box center [192, 242] width 104 height 27
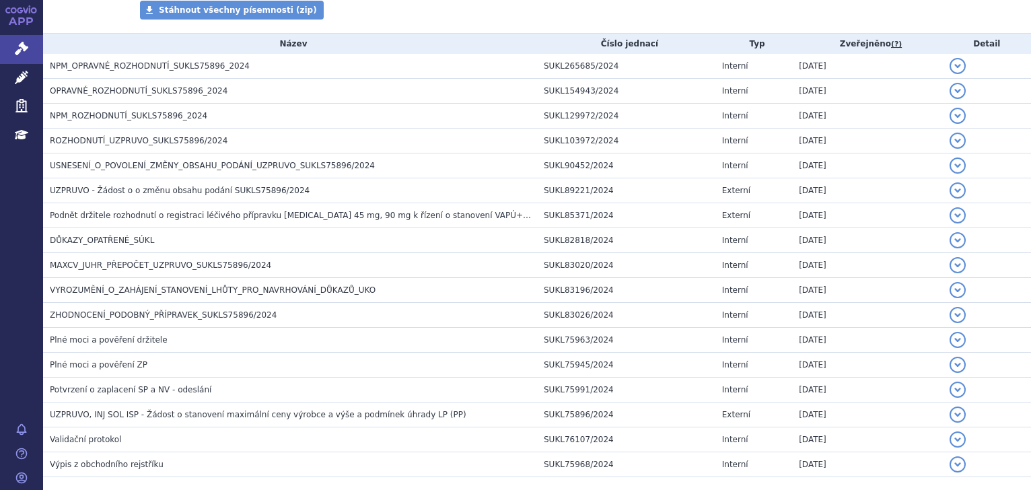
scroll to position [202, 0]
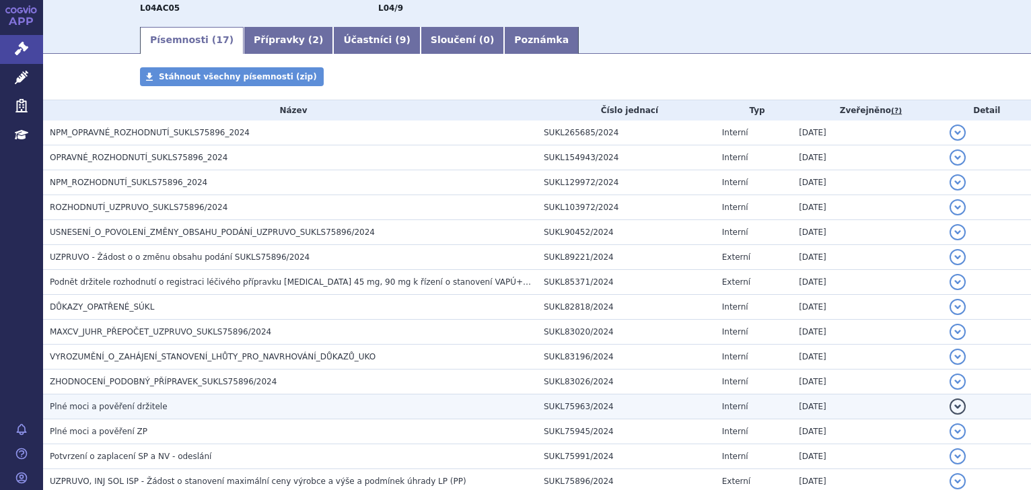
click at [208, 395] on td "Plné moci a pověření držitele" at bounding box center [290, 406] width 494 height 25
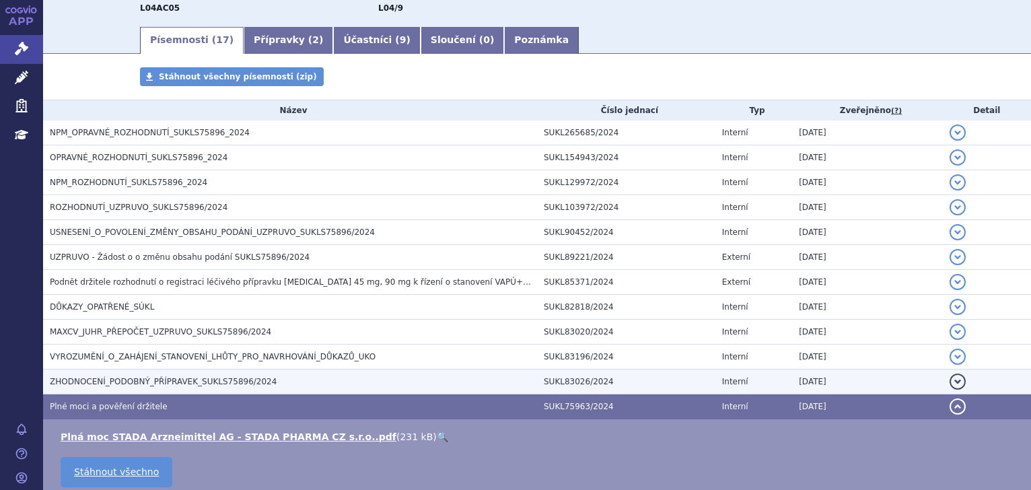
click at [208, 383] on span "ZHODNOCENÍ_PODOBNÝ_PŘÍPRAVEK_SUKLS75896/2024" at bounding box center [163, 381] width 227 height 9
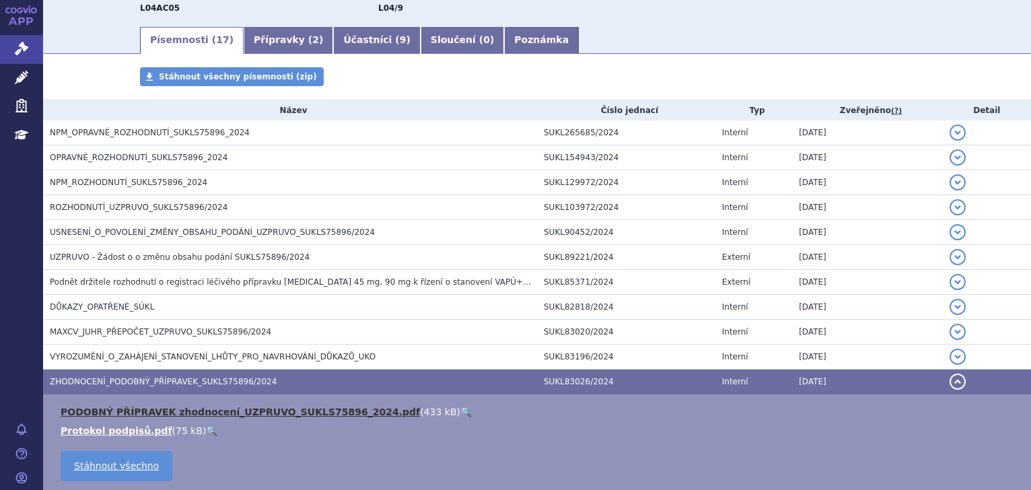
click at [215, 410] on link "PODOBNÝ PŘÍPRAVEK zhodnocení_UZPRUVO_SUKLS75896_2024.pdf" at bounding box center [240, 411] width 359 height 11
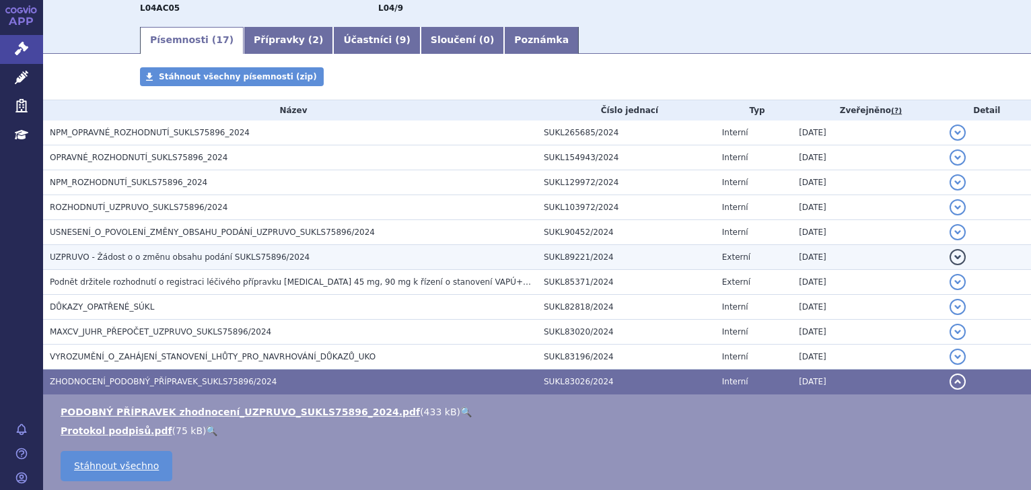
click at [221, 258] on span "UZPRUVO - Žádost o o změnu obsahu podání SUKLS75896/2024" at bounding box center [180, 256] width 260 height 9
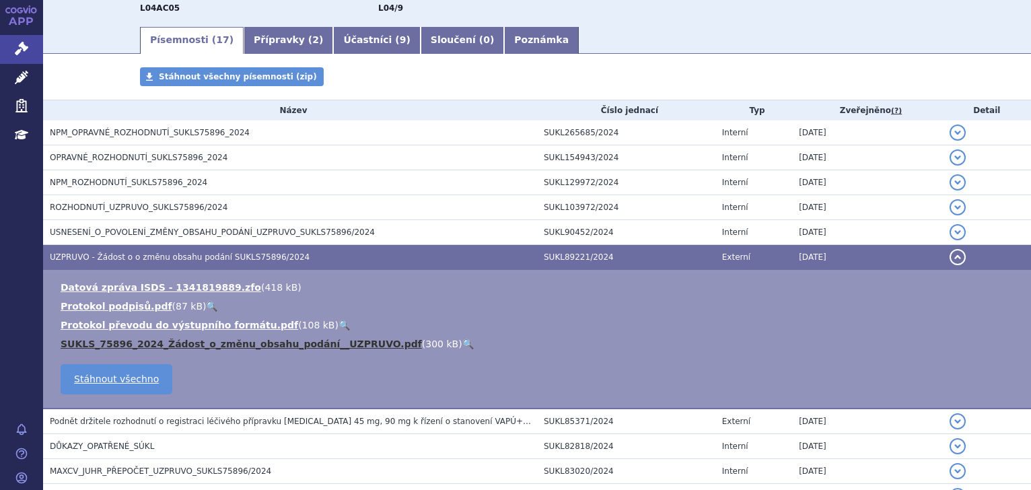
click at [188, 344] on link "SUKLS_75896_2024_Žádost_o_změnu_obsahu_podání__UZPRUVO.pdf" at bounding box center [241, 343] width 361 height 11
